Goal: Task Accomplishment & Management: Manage account settings

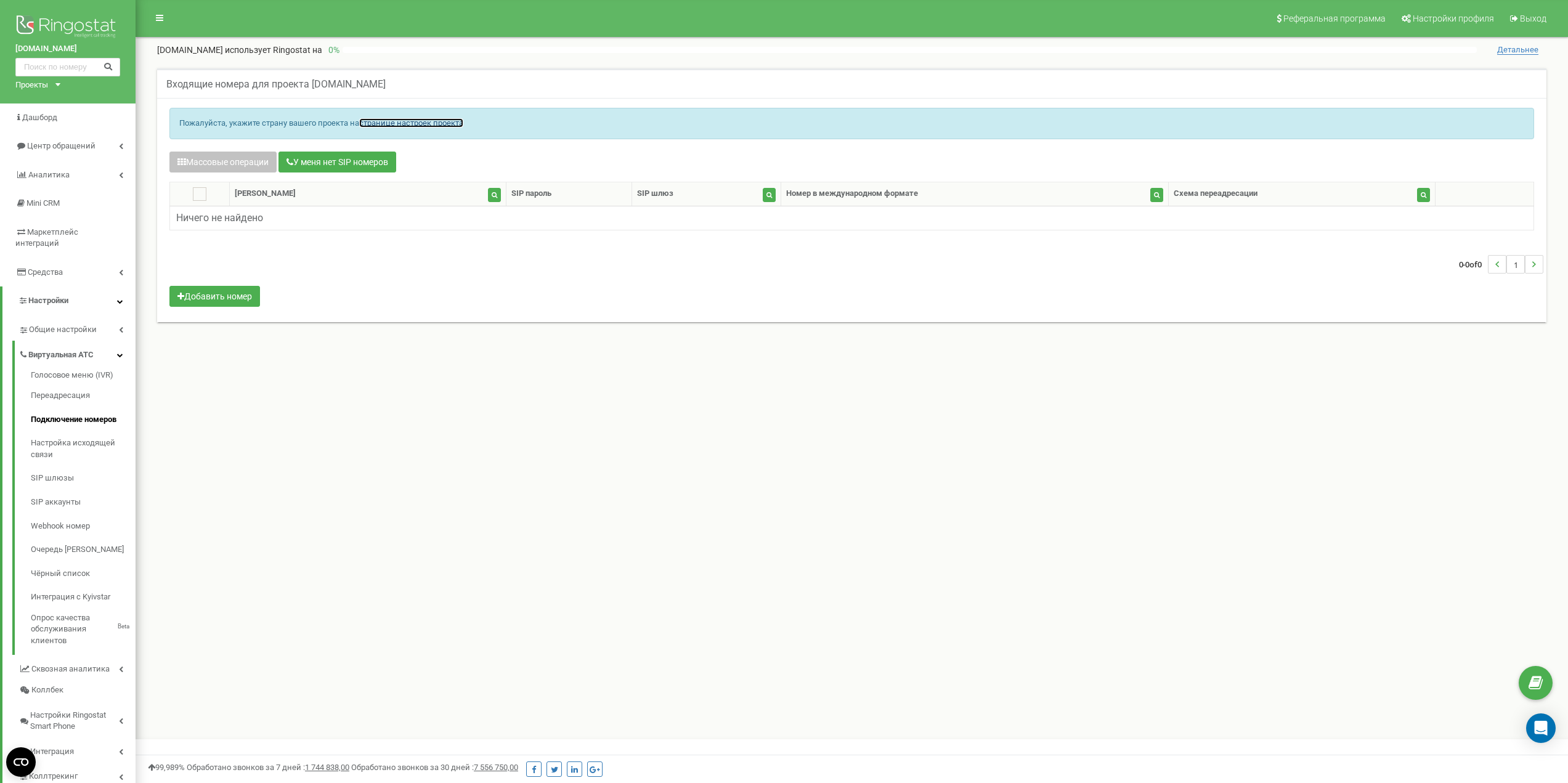
click at [391, 121] on link "странице настроек проекта" at bounding box center [411, 123] width 104 height 10
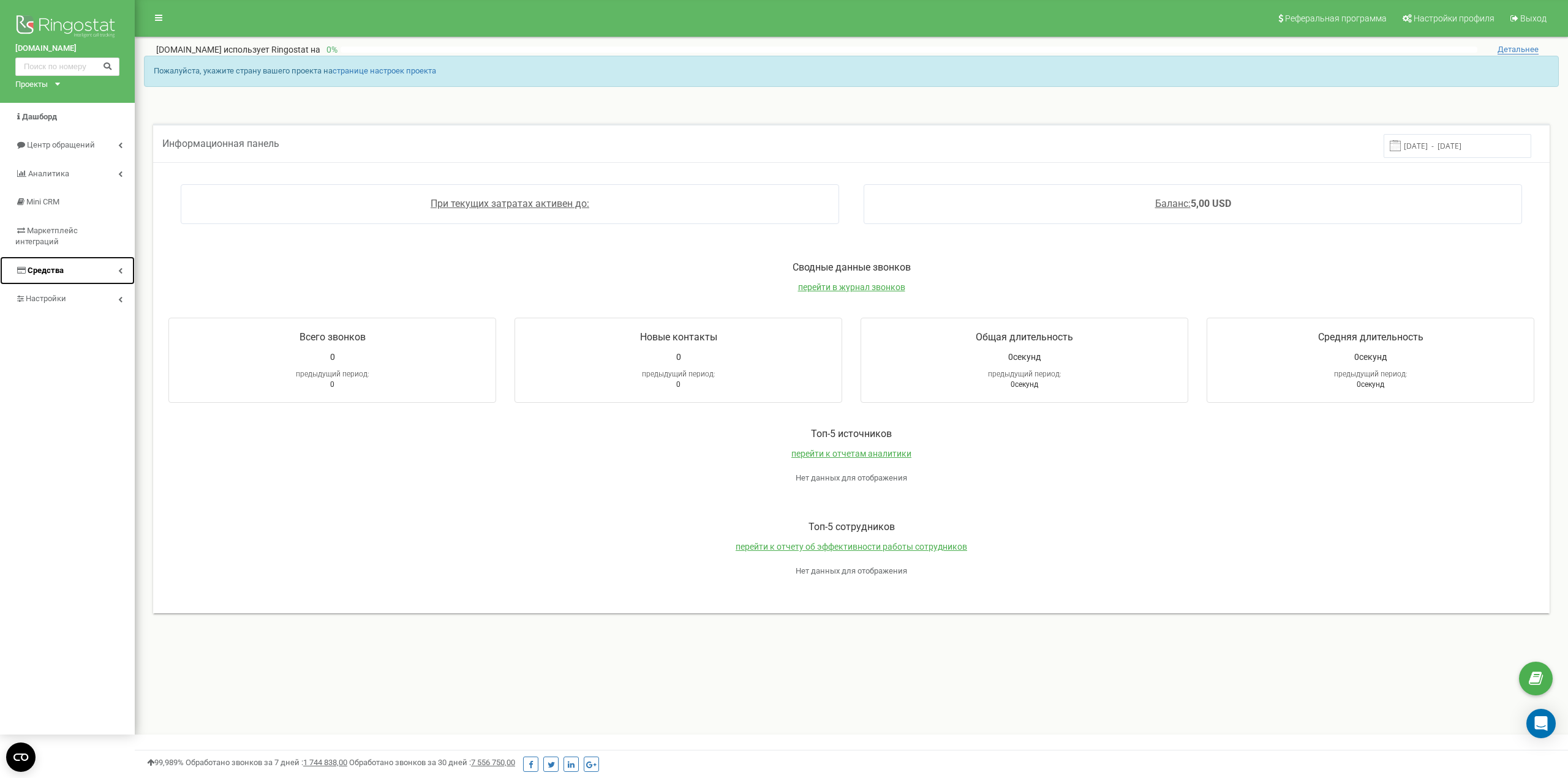
click at [131, 261] on link "Средства" at bounding box center [67, 271] width 135 height 29
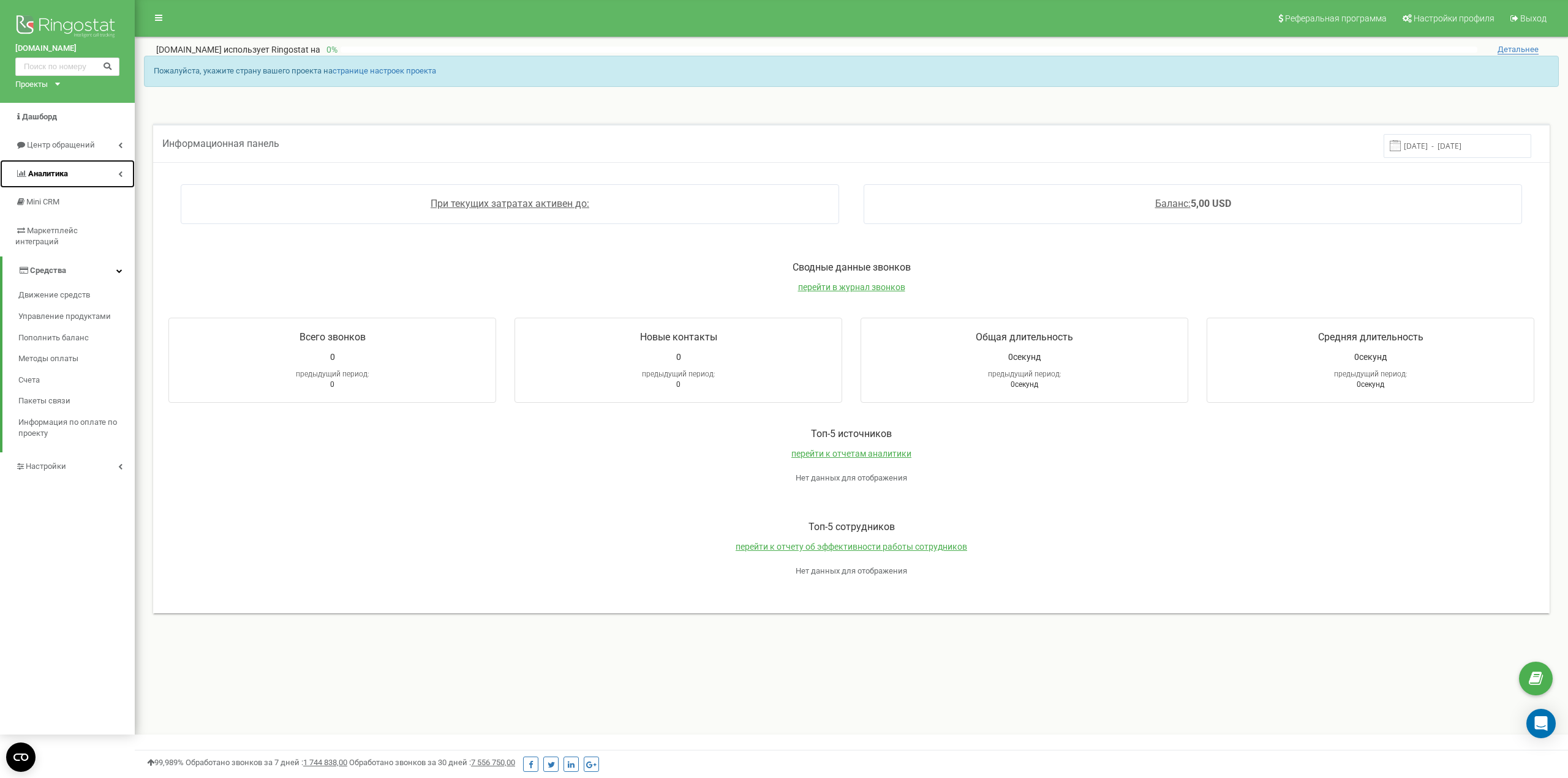
click at [124, 164] on link "Аналитика" at bounding box center [67, 174] width 135 height 29
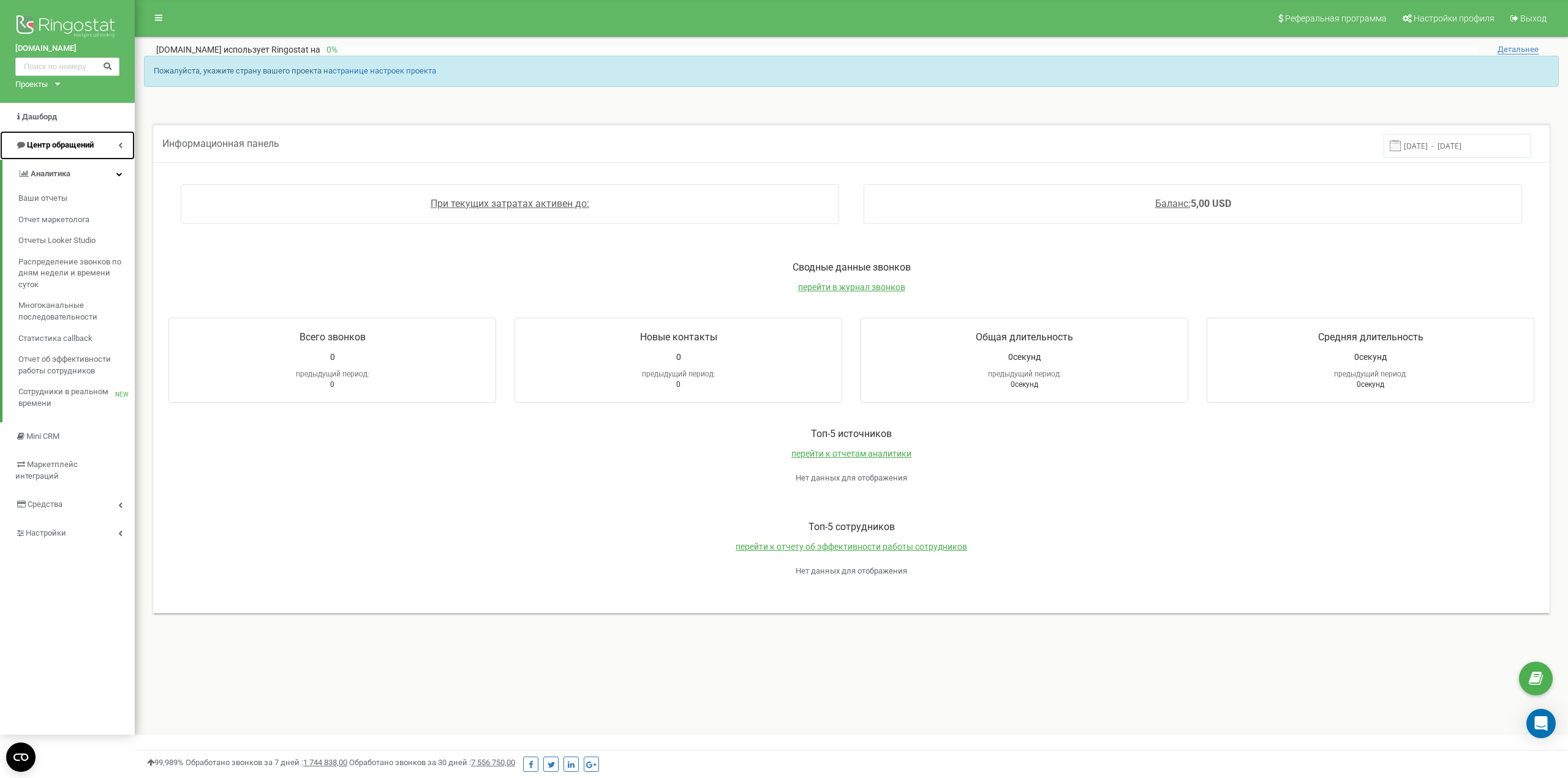
click at [123, 143] on link "Центр обращений" at bounding box center [67, 145] width 135 height 29
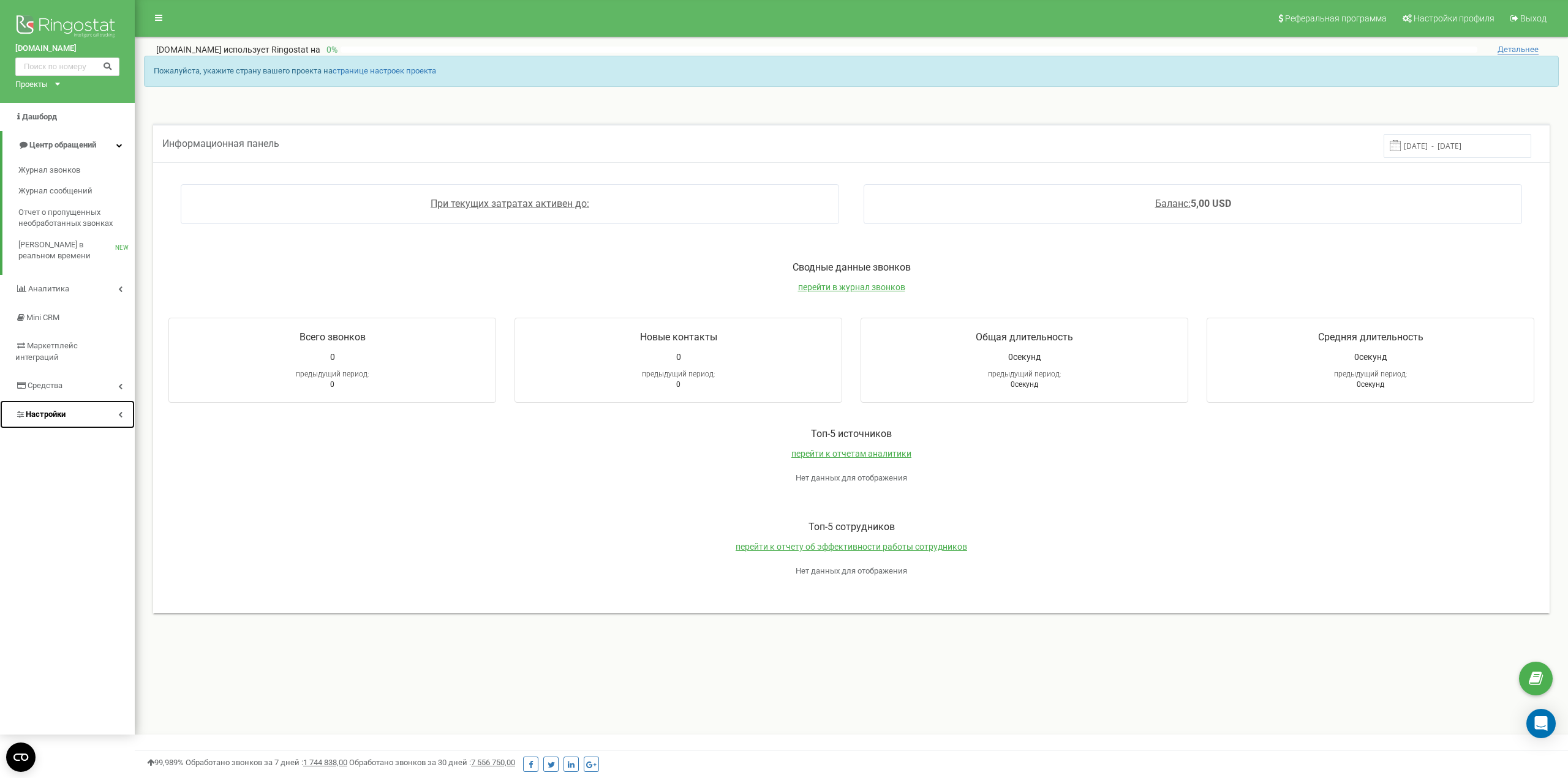
click at [115, 401] on link "Настройки" at bounding box center [67, 415] width 135 height 29
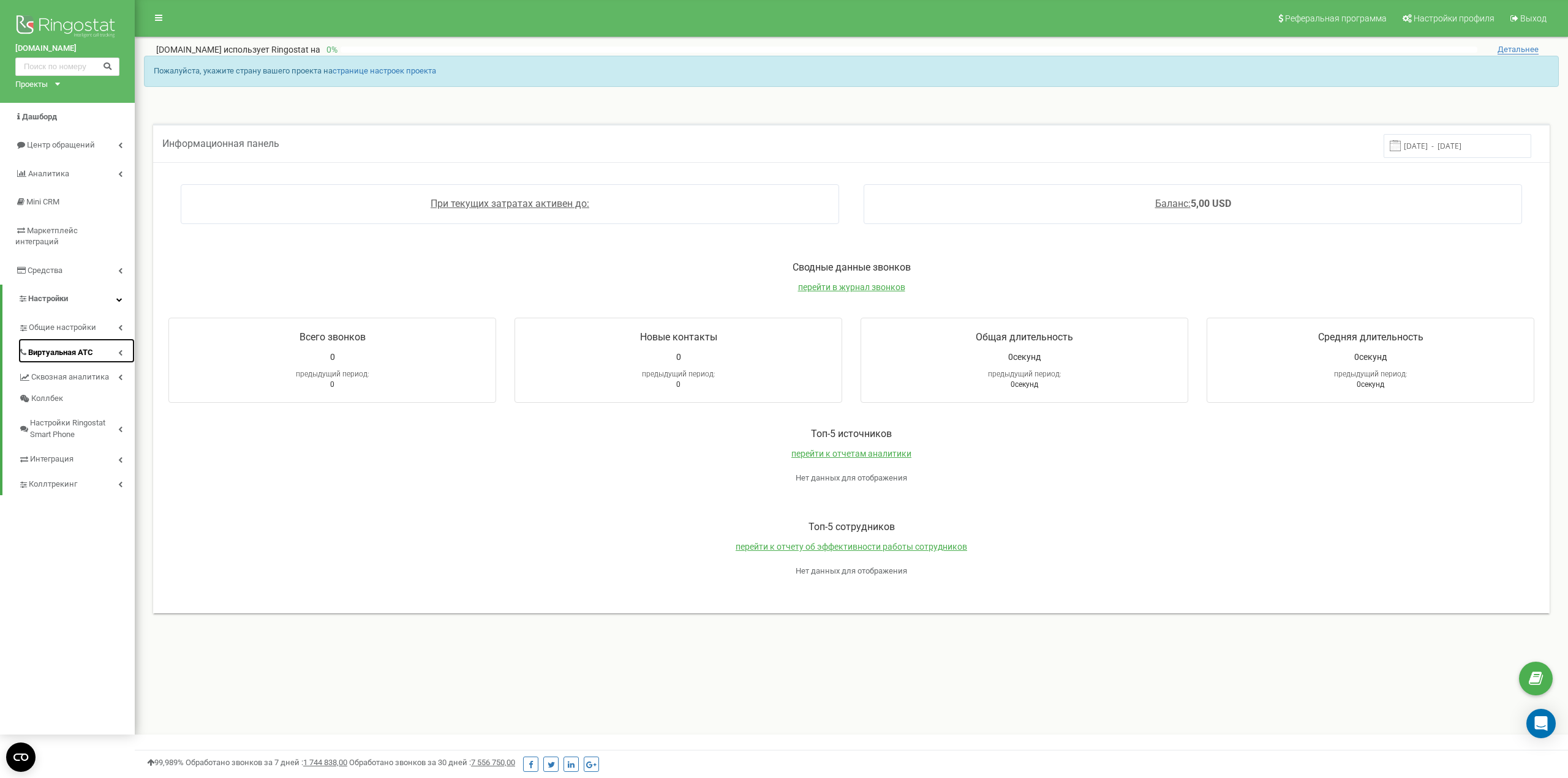
click at [107, 339] on link "Виртуальная АТС" at bounding box center [76, 351] width 117 height 25
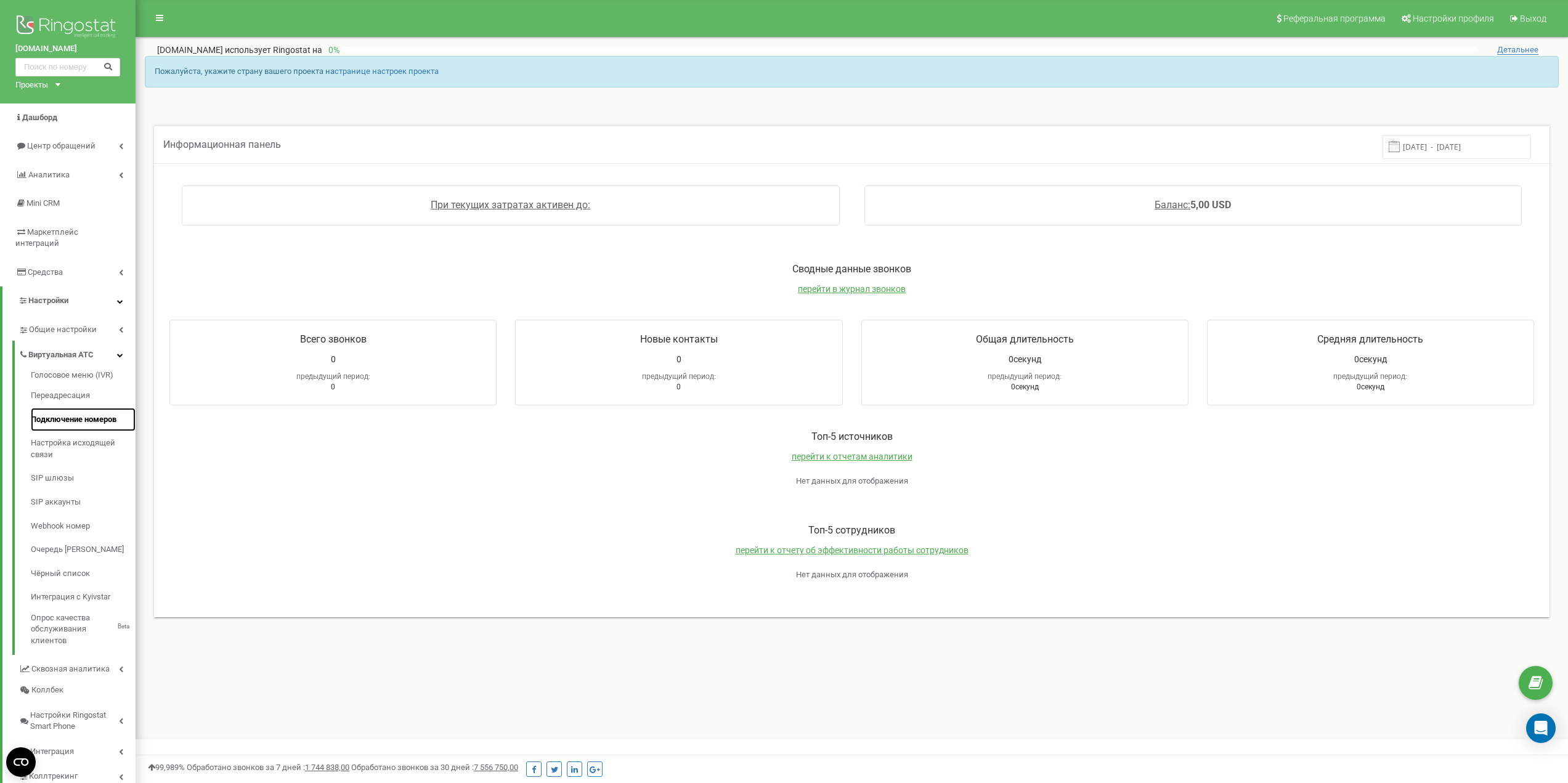
click at [80, 408] on link "Подключение номеров" at bounding box center [83, 420] width 105 height 24
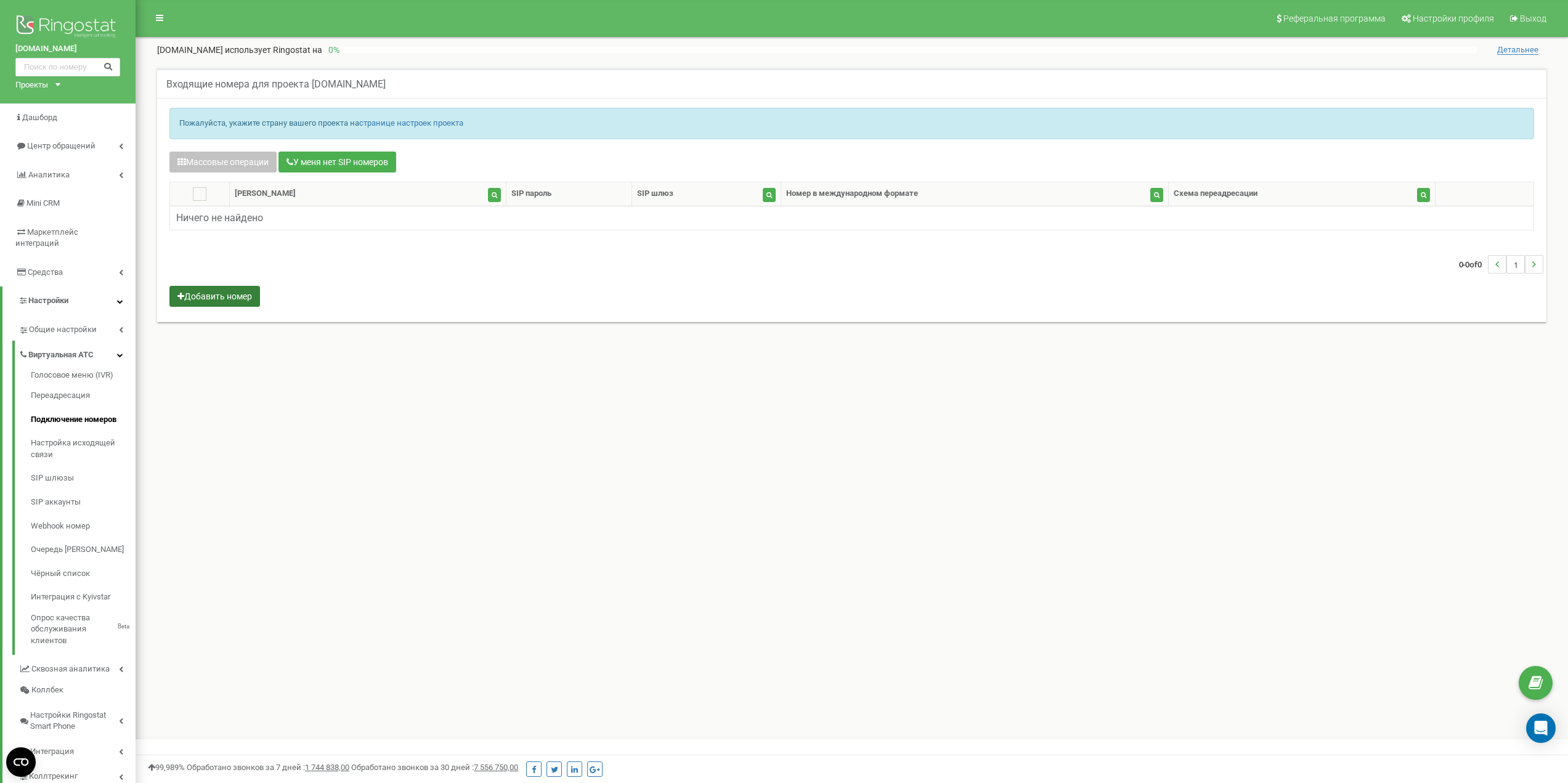
click at [196, 304] on button "Добавить номер" at bounding box center [214, 297] width 90 height 21
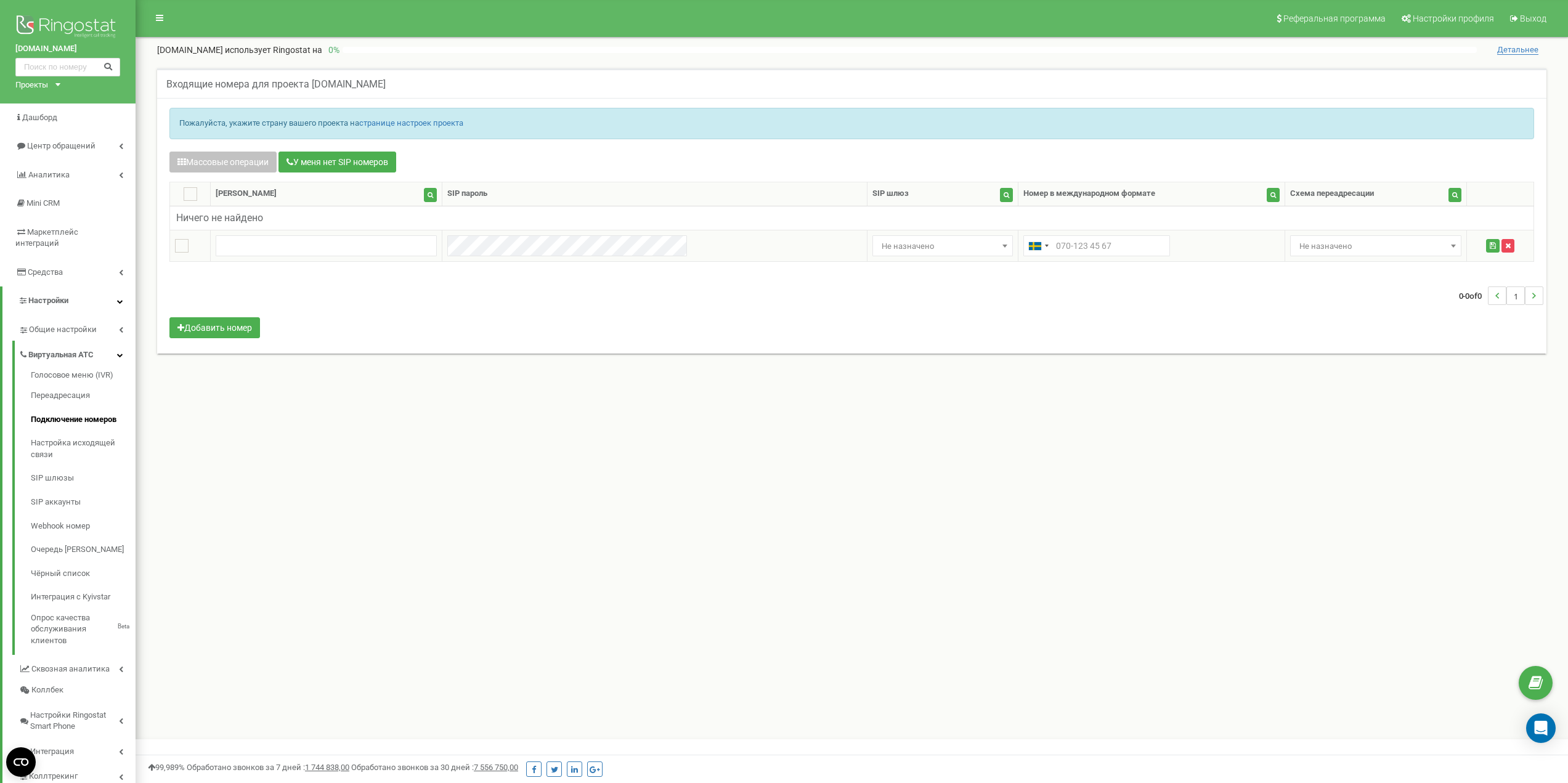
click at [1501, 251] on button "button" at bounding box center [1507, 246] width 12 height 13
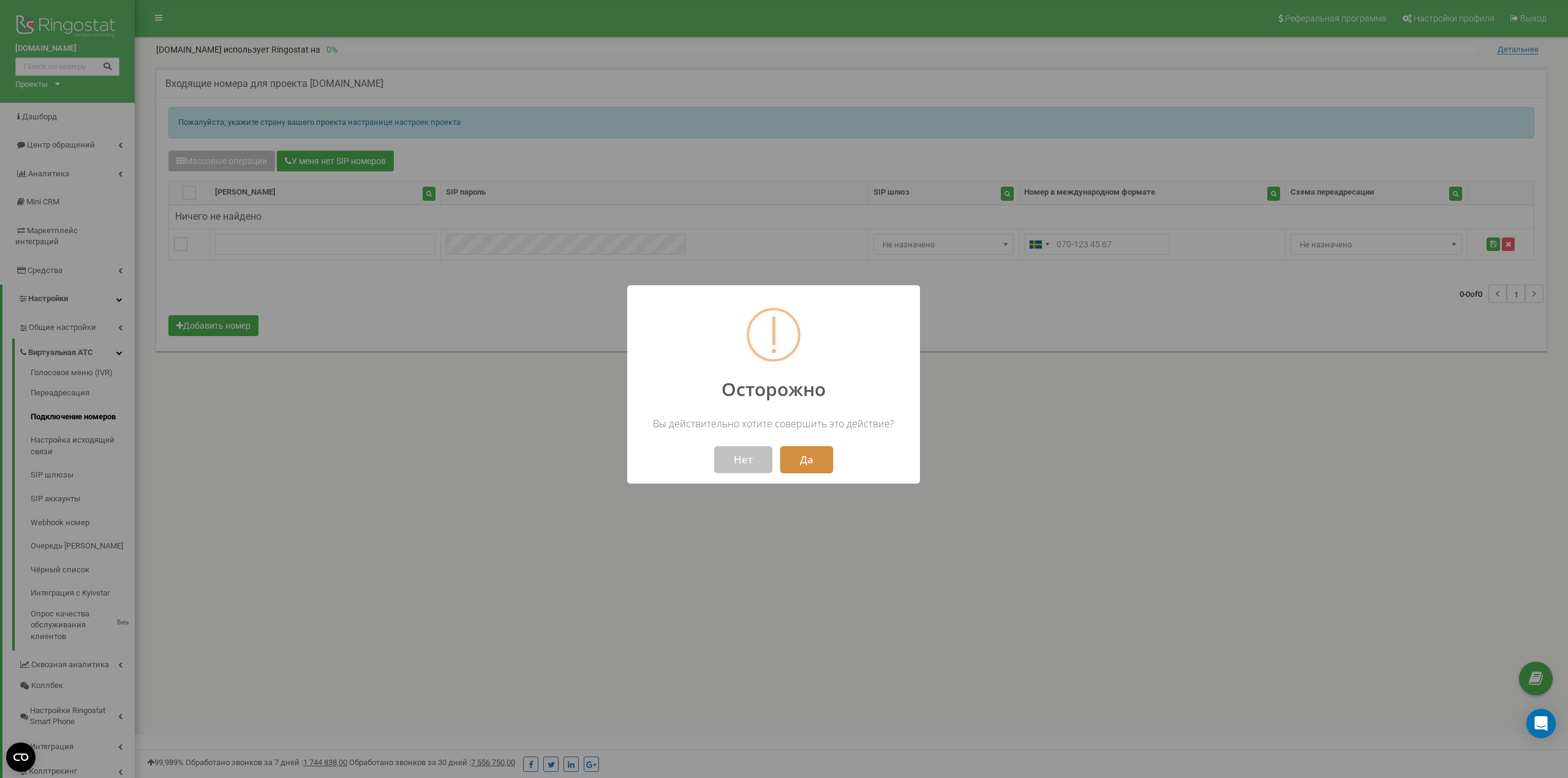
click at [800, 458] on button "Да" at bounding box center [806, 460] width 53 height 27
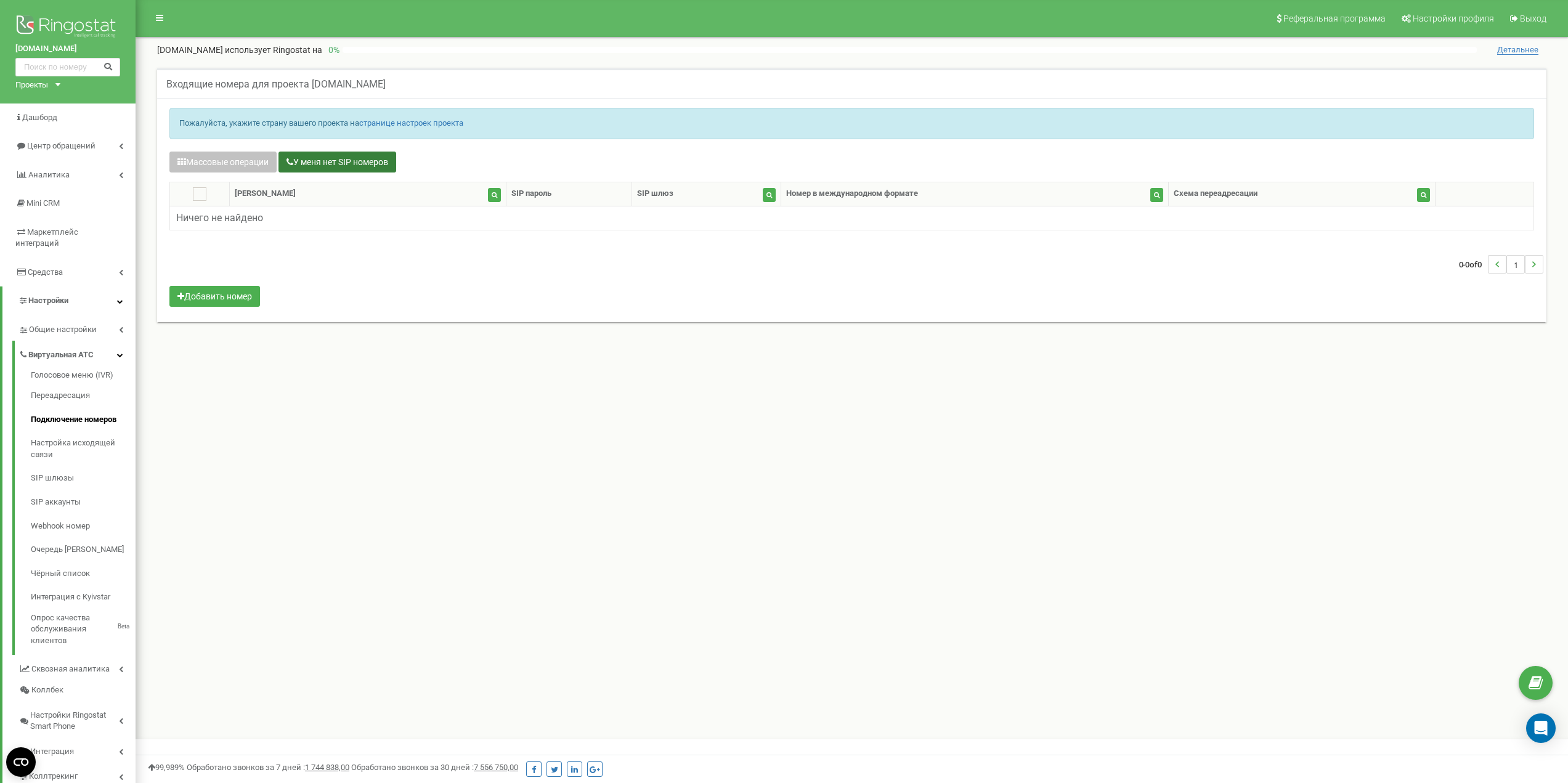
click at [356, 172] on button "У меня нет SIP номеров" at bounding box center [337, 162] width 118 height 21
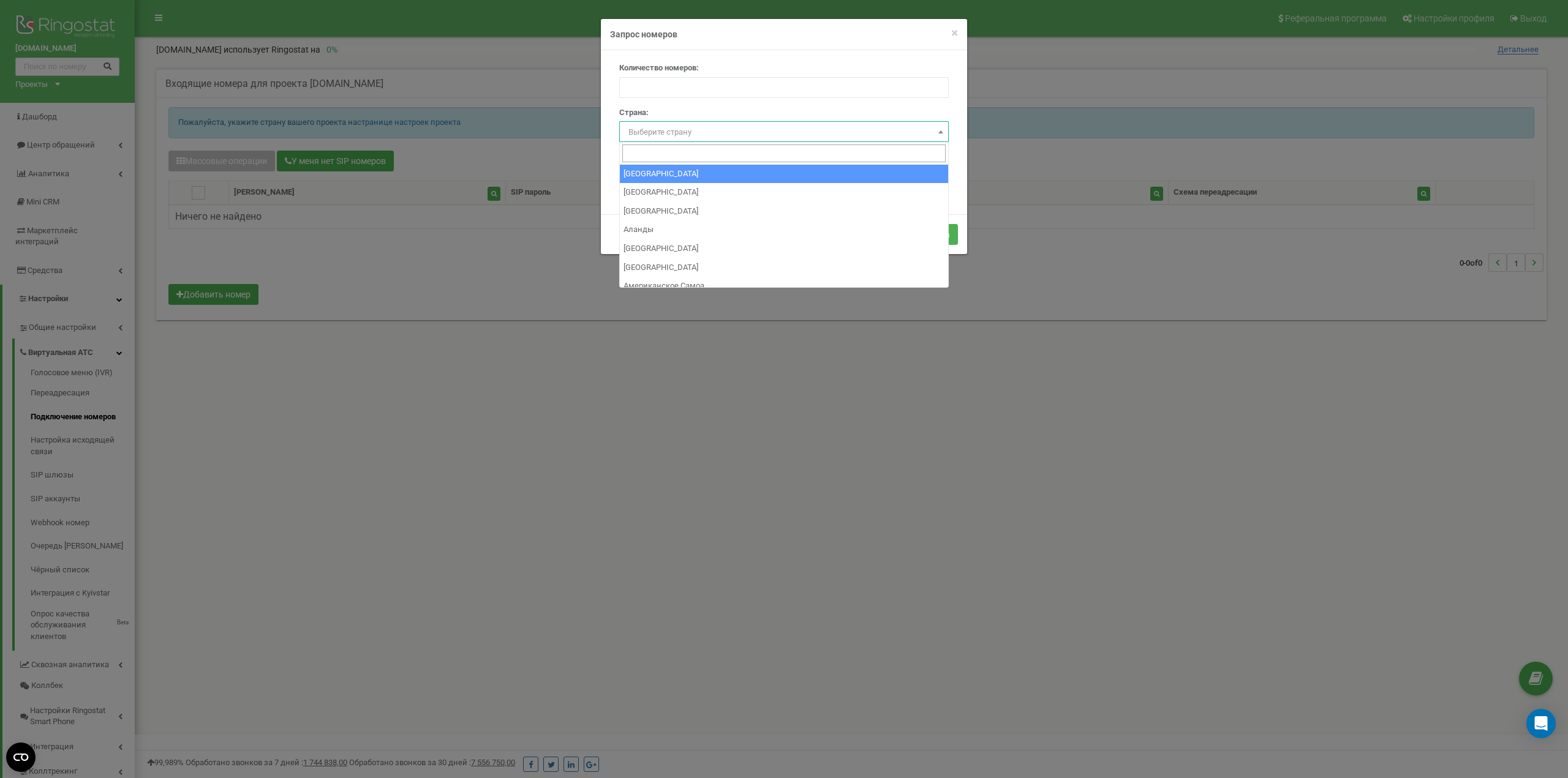
click at [700, 134] on span "Выберите страну" at bounding box center [784, 133] width 321 height 17
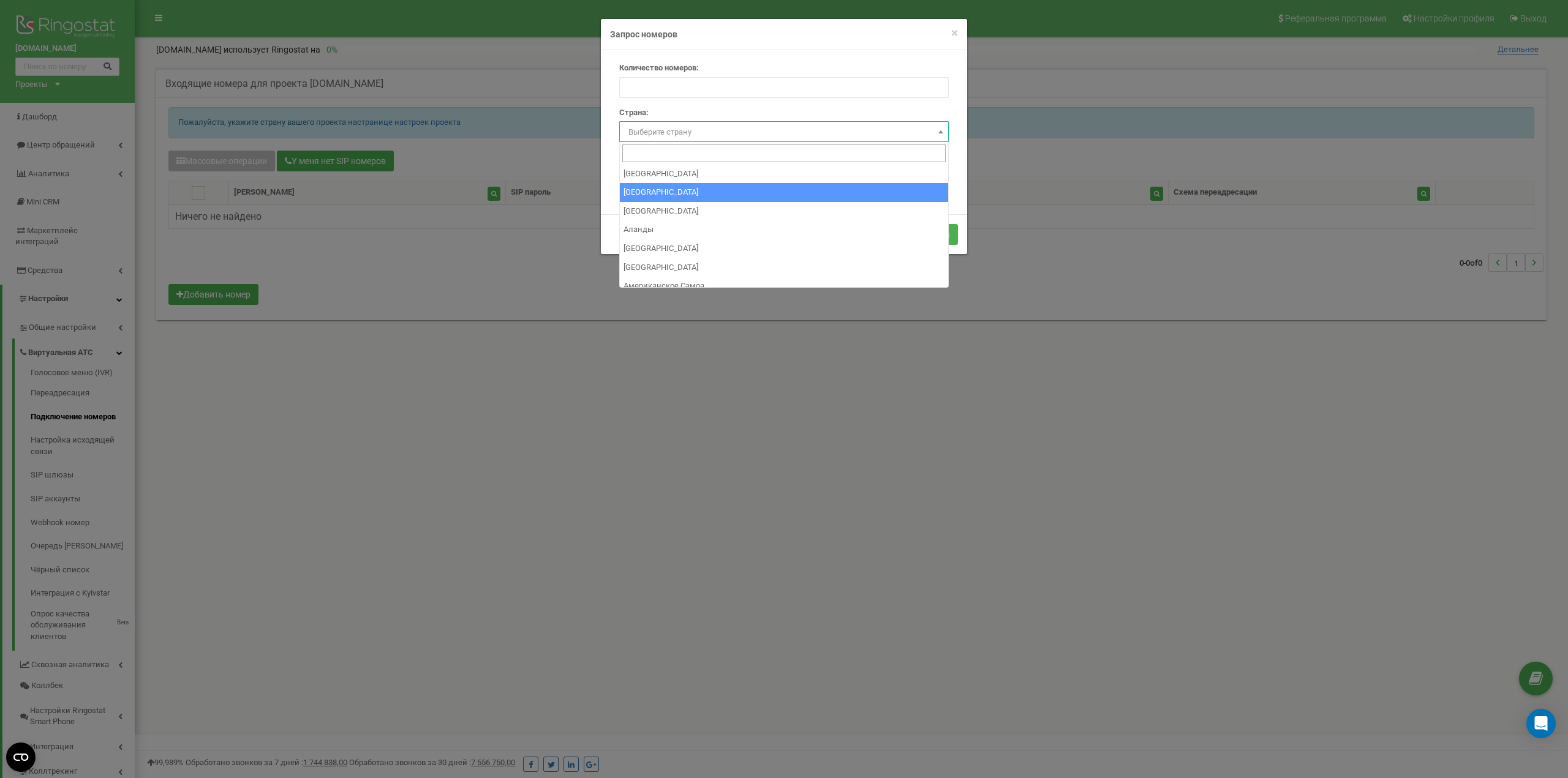
select select "AT"
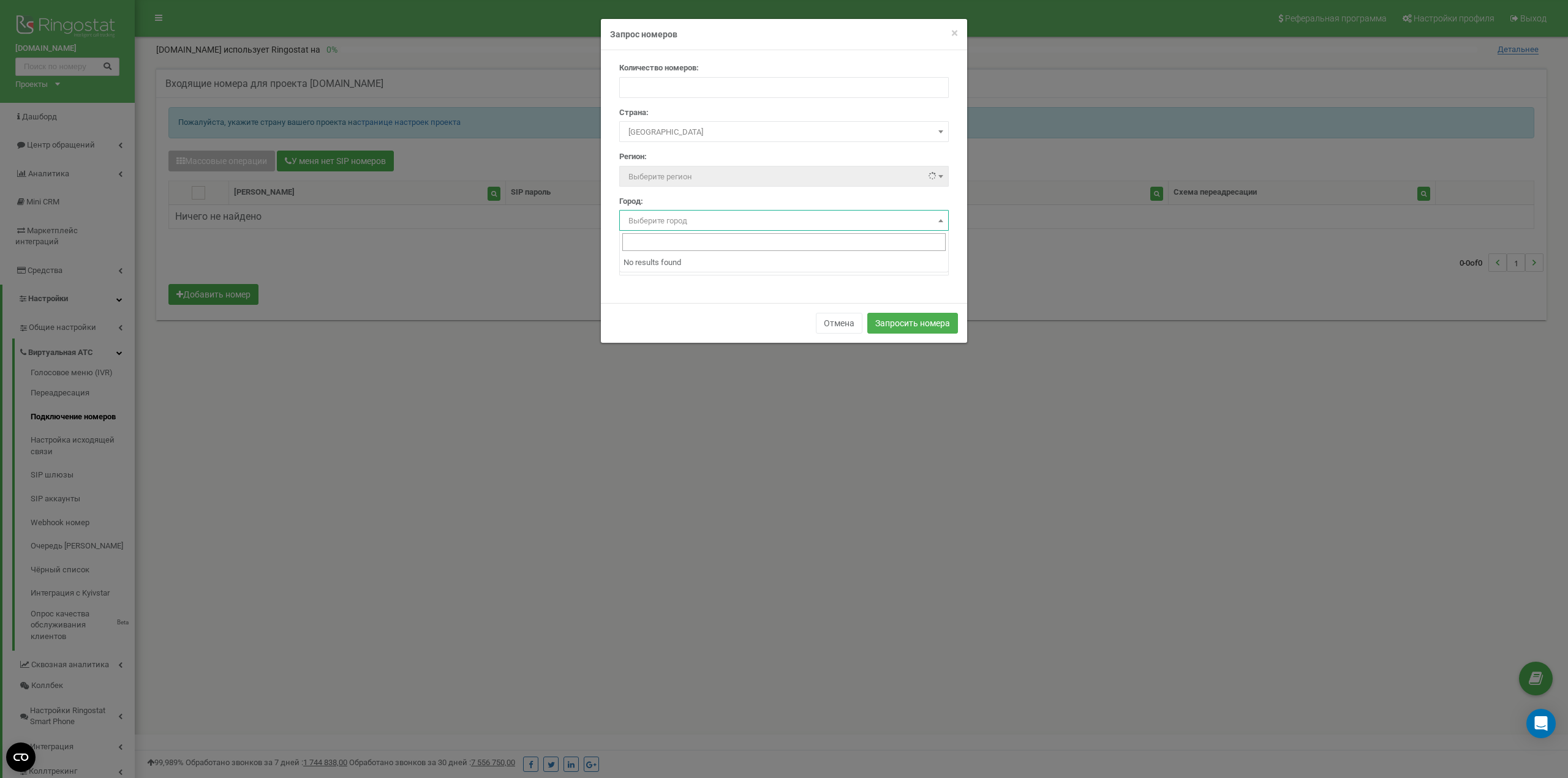
click at [675, 216] on span "Выберите город" at bounding box center [658, 221] width 59 height 10
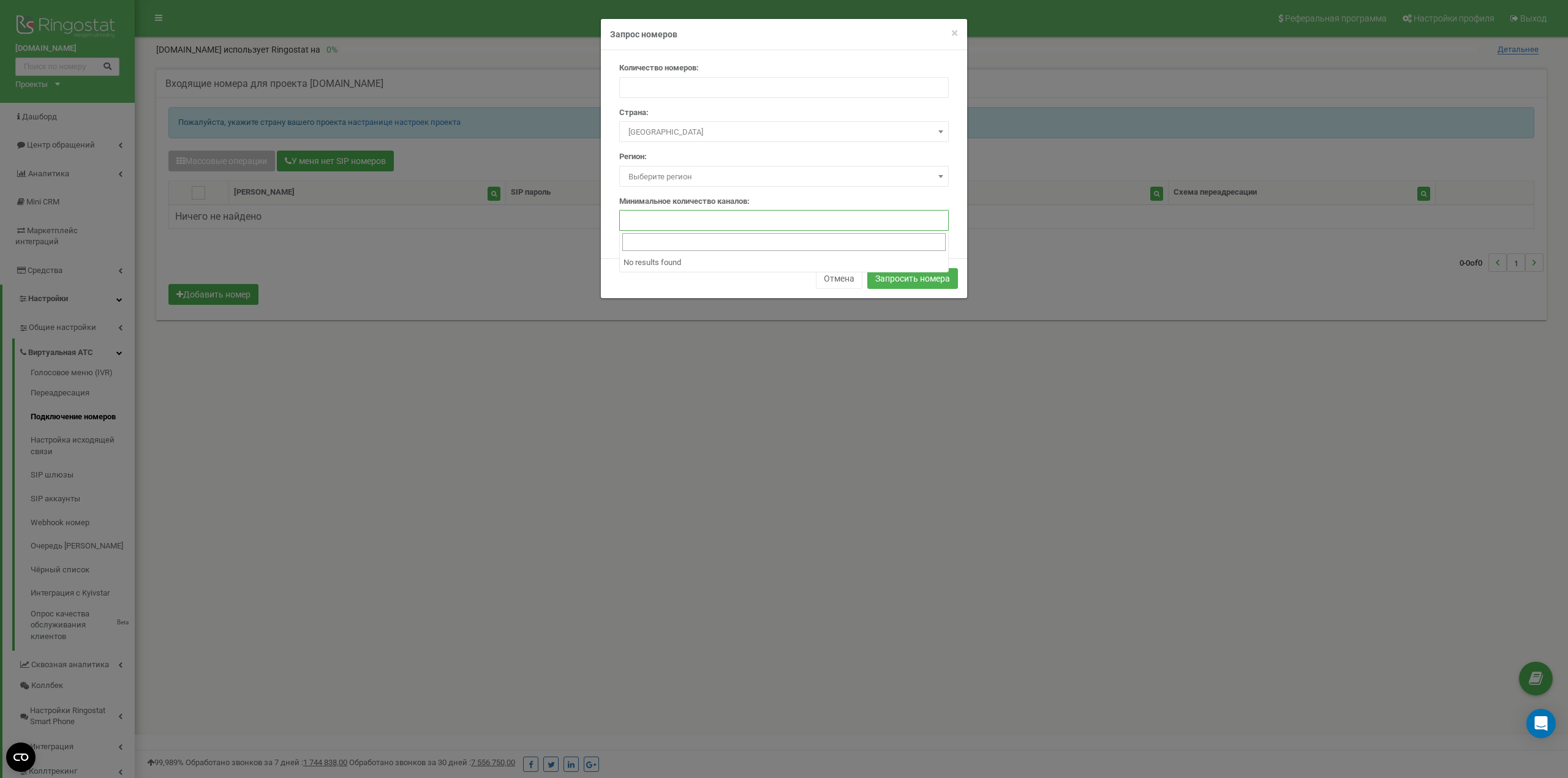
click at [675, 216] on input "number" at bounding box center [784, 221] width 329 height 21
click at [916, 284] on button "Запросить номера" at bounding box center [912, 279] width 91 height 21
type input "1"
click at [706, 212] on input "number" at bounding box center [784, 221] width 329 height 21
type input "1"
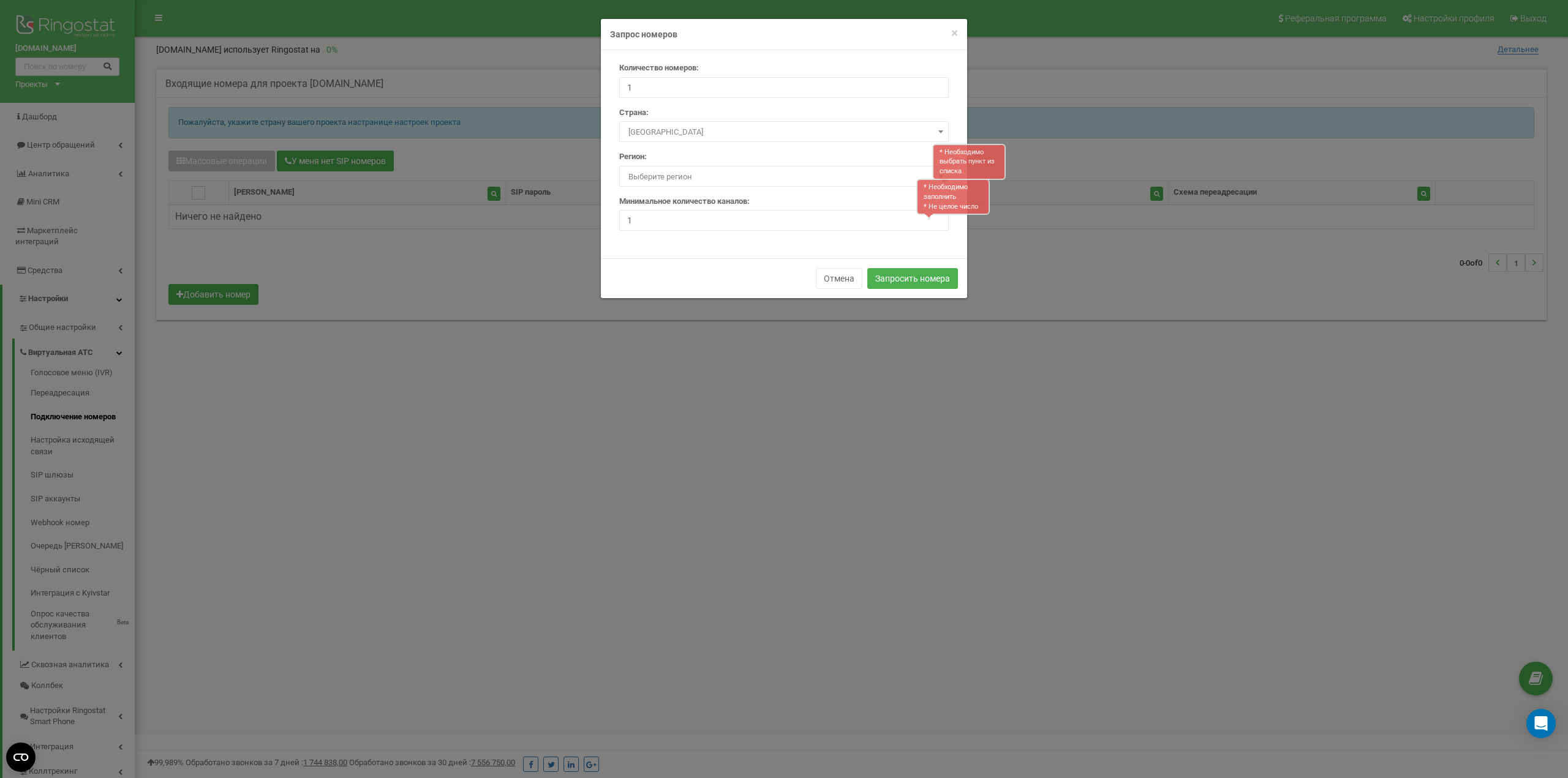
click at [713, 168] on span "Выберите регион" at bounding box center [784, 177] width 321 height 17
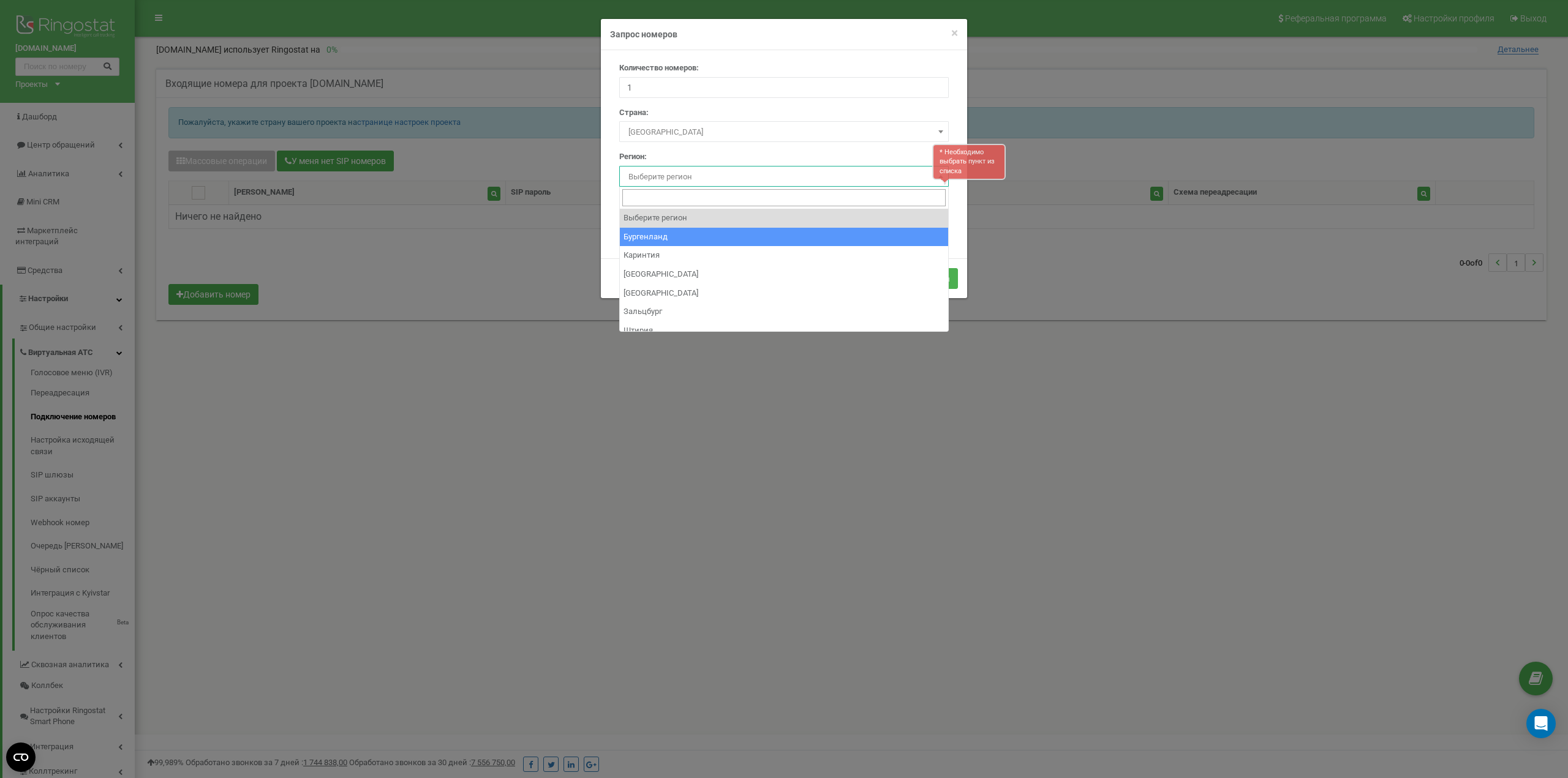
select select "AT_1"
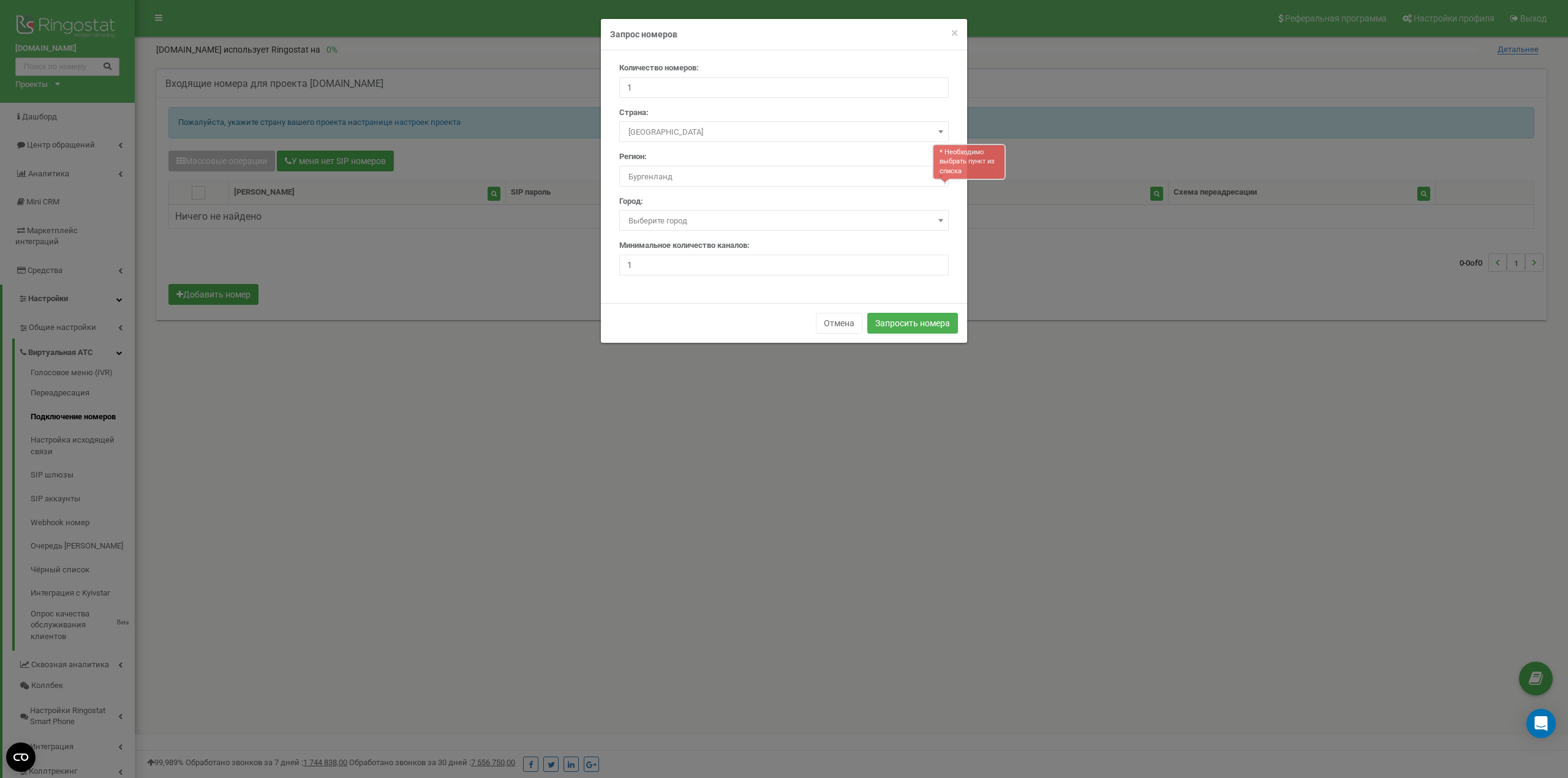
click at [819, 217] on span "Выберите город" at bounding box center [784, 221] width 321 height 17
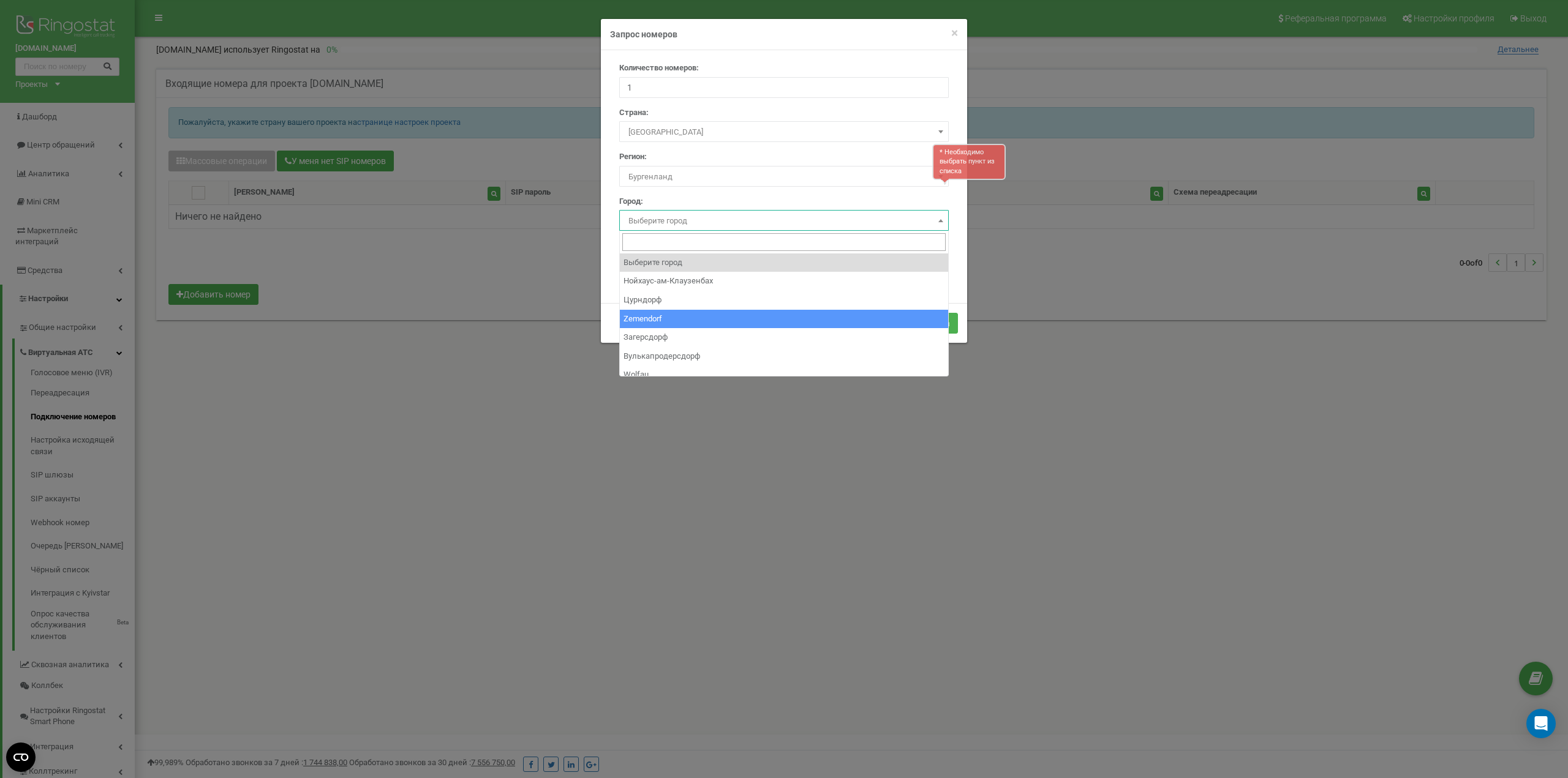
select select "2760609"
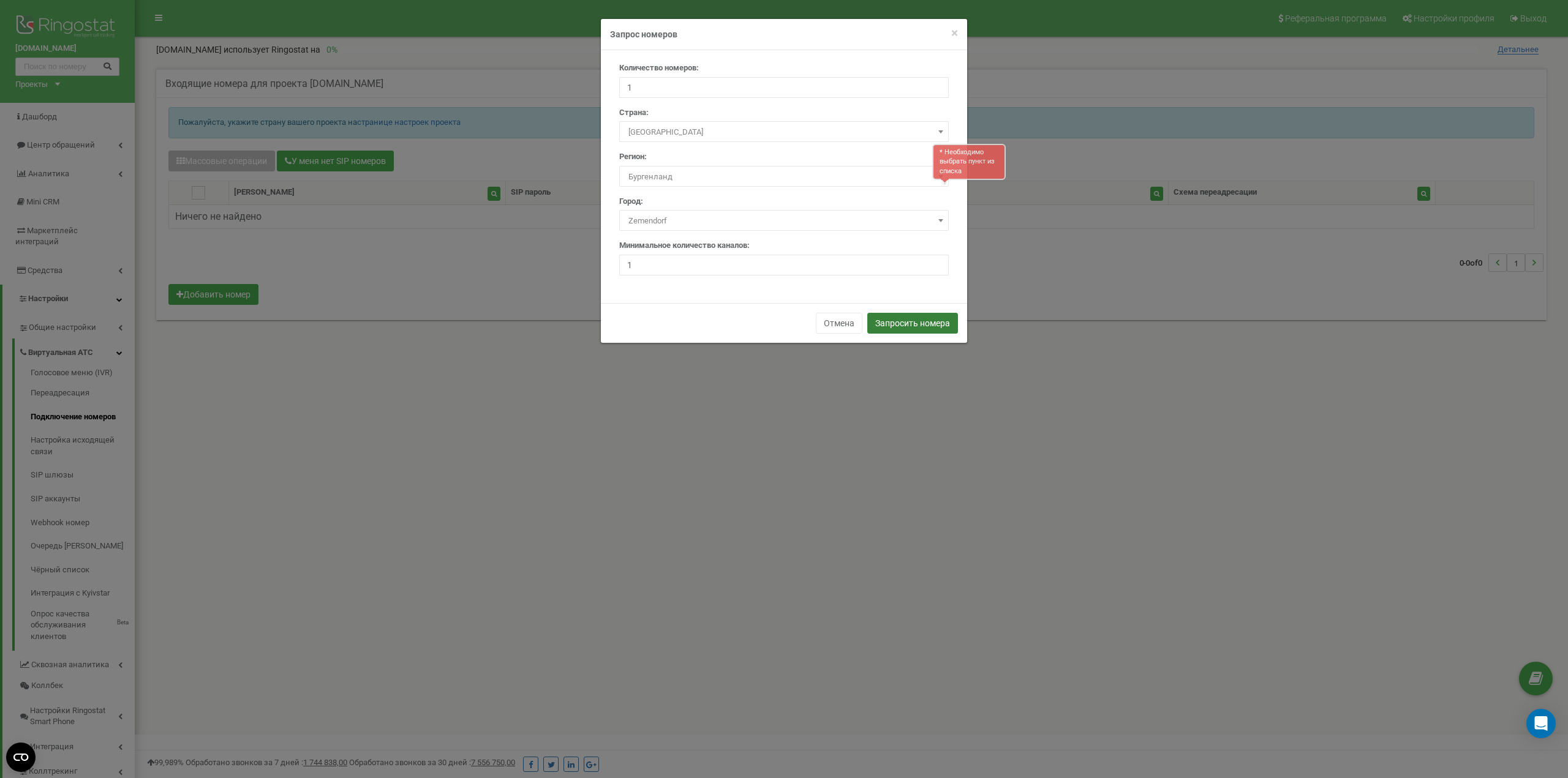
click at [891, 322] on button "Запросить номера" at bounding box center [912, 324] width 91 height 21
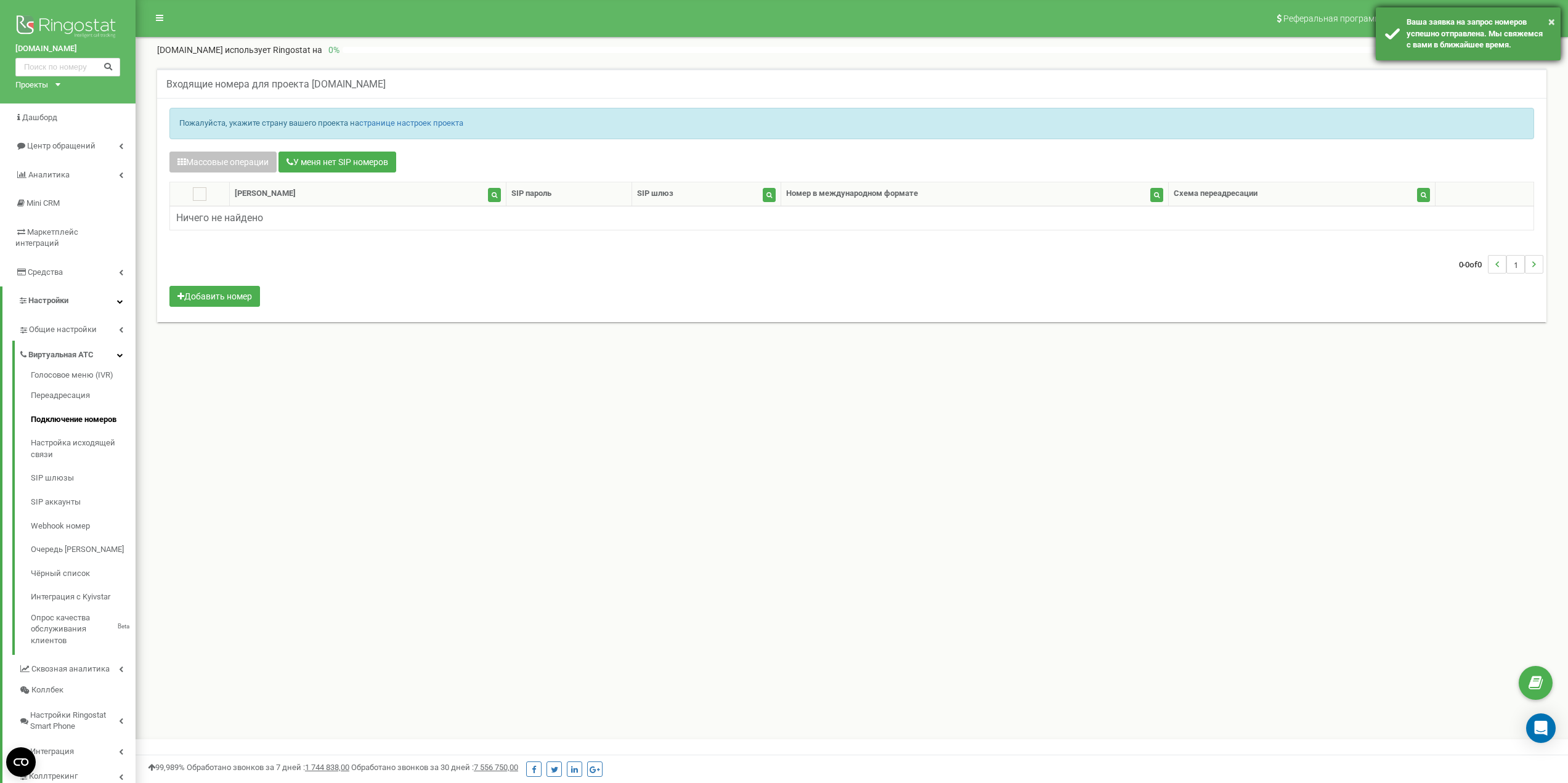
click at [1465, 46] on div "Ваша заявка на запрос номеров успешно отправлена. Мы свяжемся с вами в ближайше…" at bounding box center [1478, 34] width 145 height 35
click at [1469, 37] on div "Ваша заявка на запрос номеров успешно отправлена. Мы свяжемся с вами в ближайше…" at bounding box center [1478, 34] width 145 height 35
